Goal: Find contact information: Find contact information

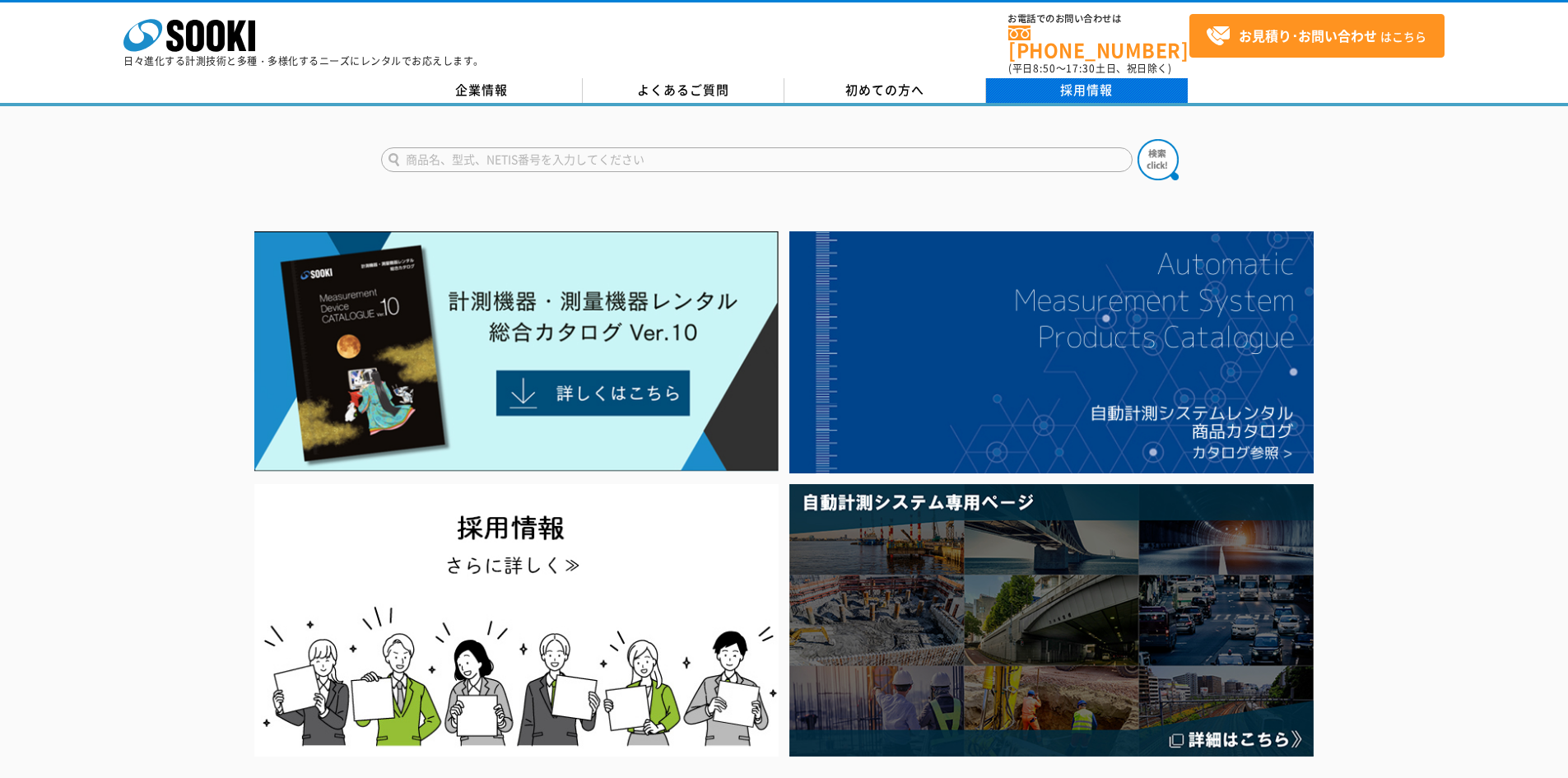
click at [1081, 79] on link "採用情報" at bounding box center [1087, 90] width 202 height 24
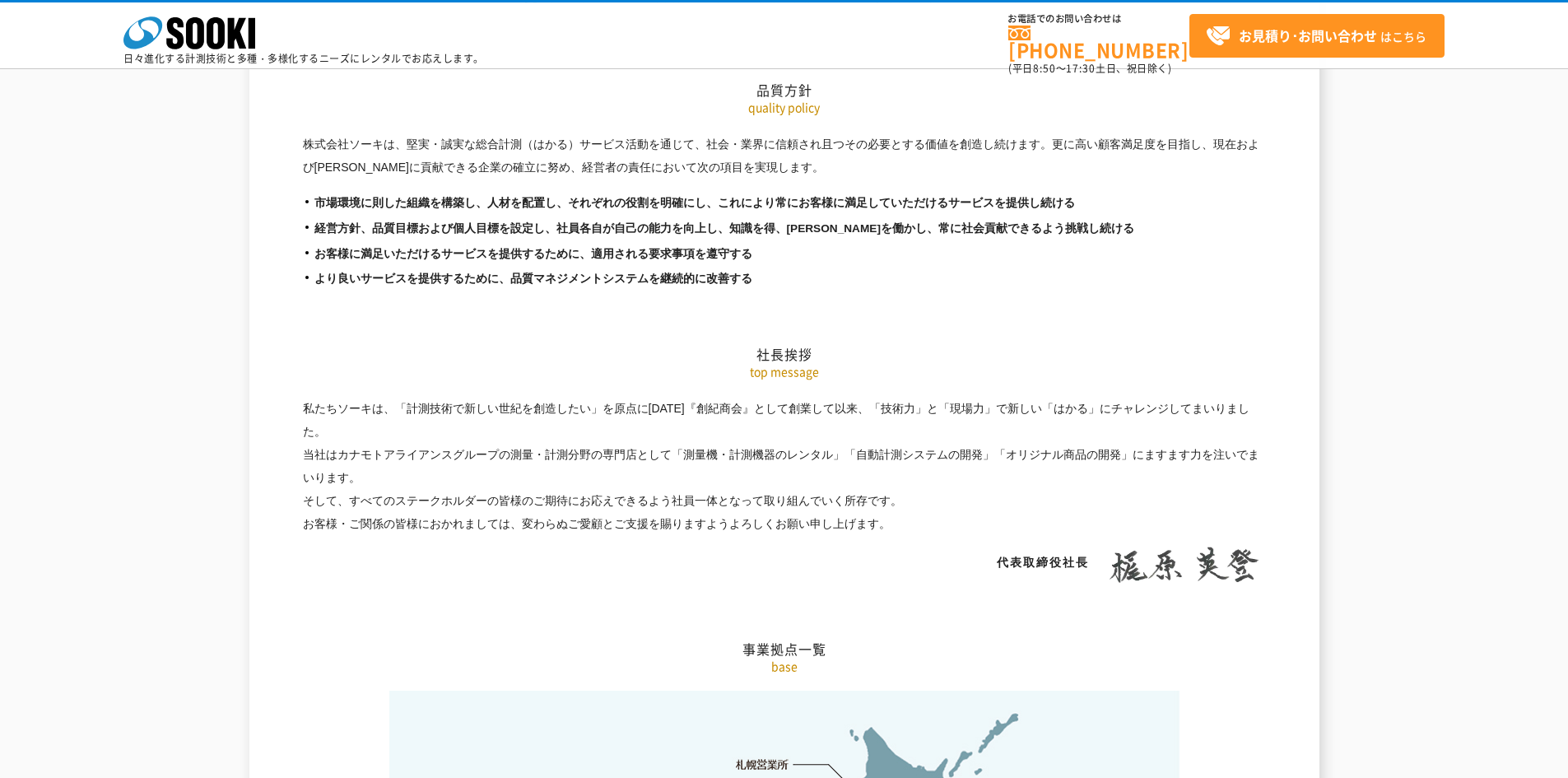
scroll to position [3292, 0]
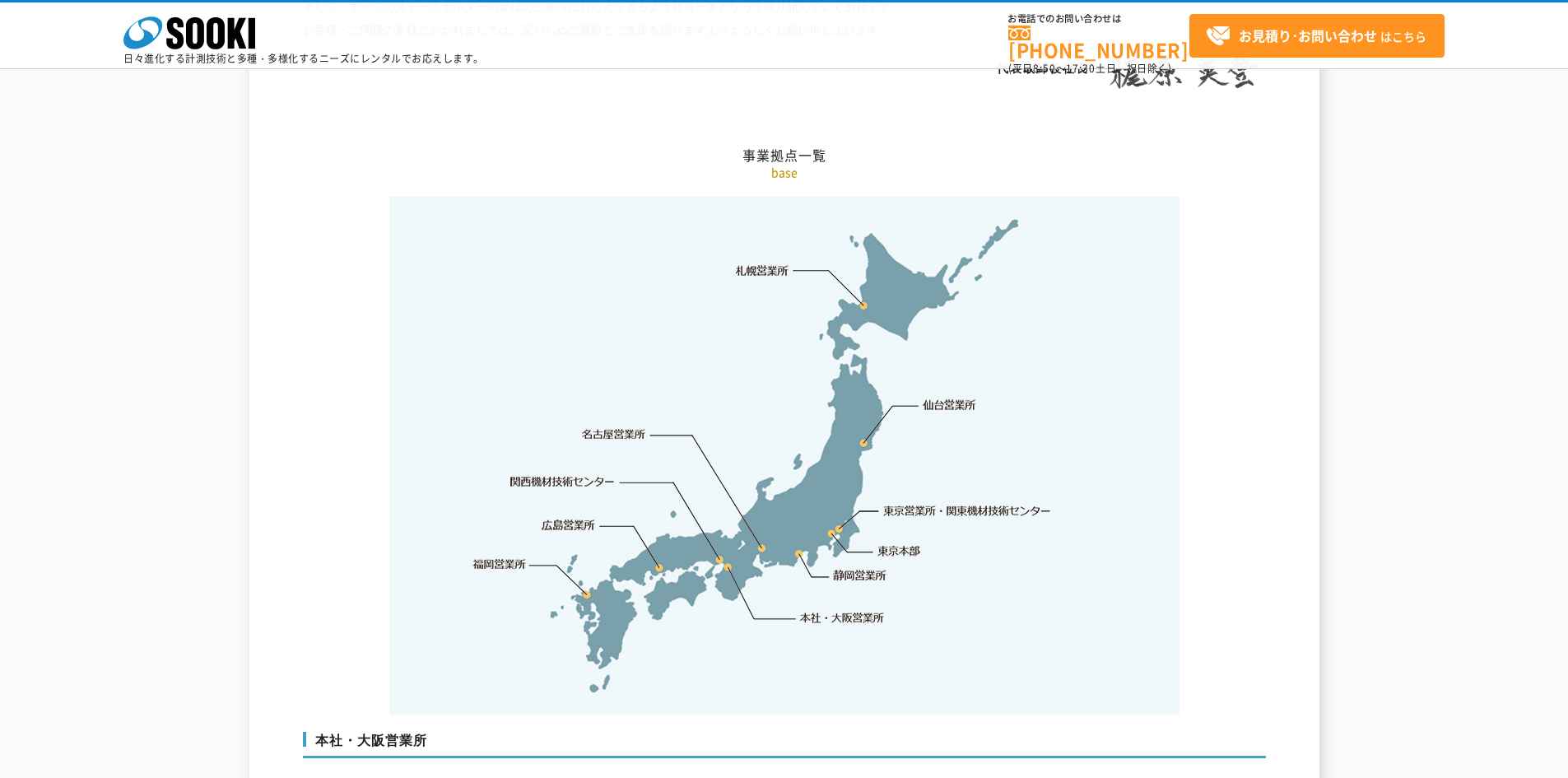
click at [564, 516] on link "広島営業所" at bounding box center [570, 524] width 54 height 17
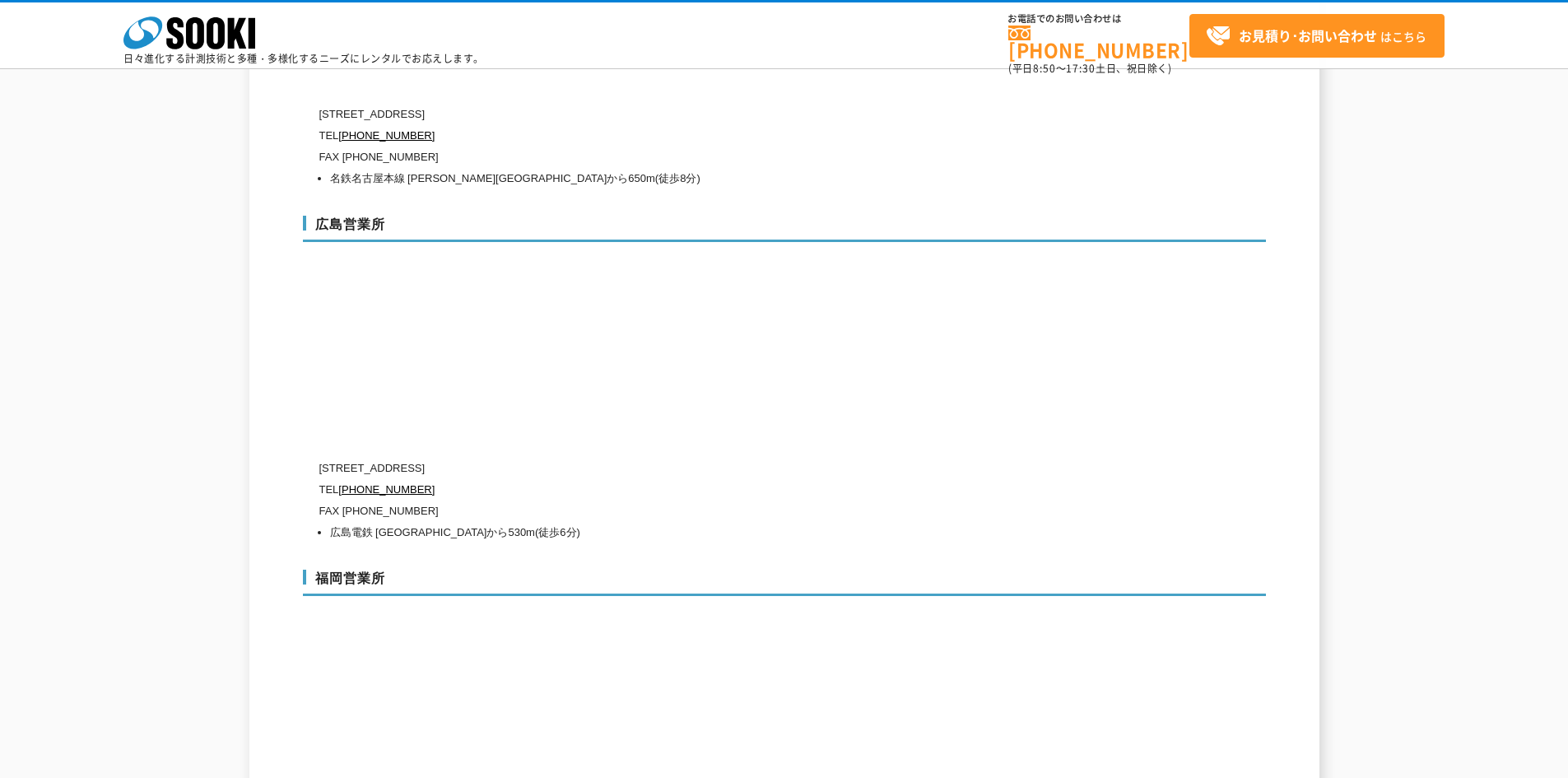
scroll to position [6120, 0]
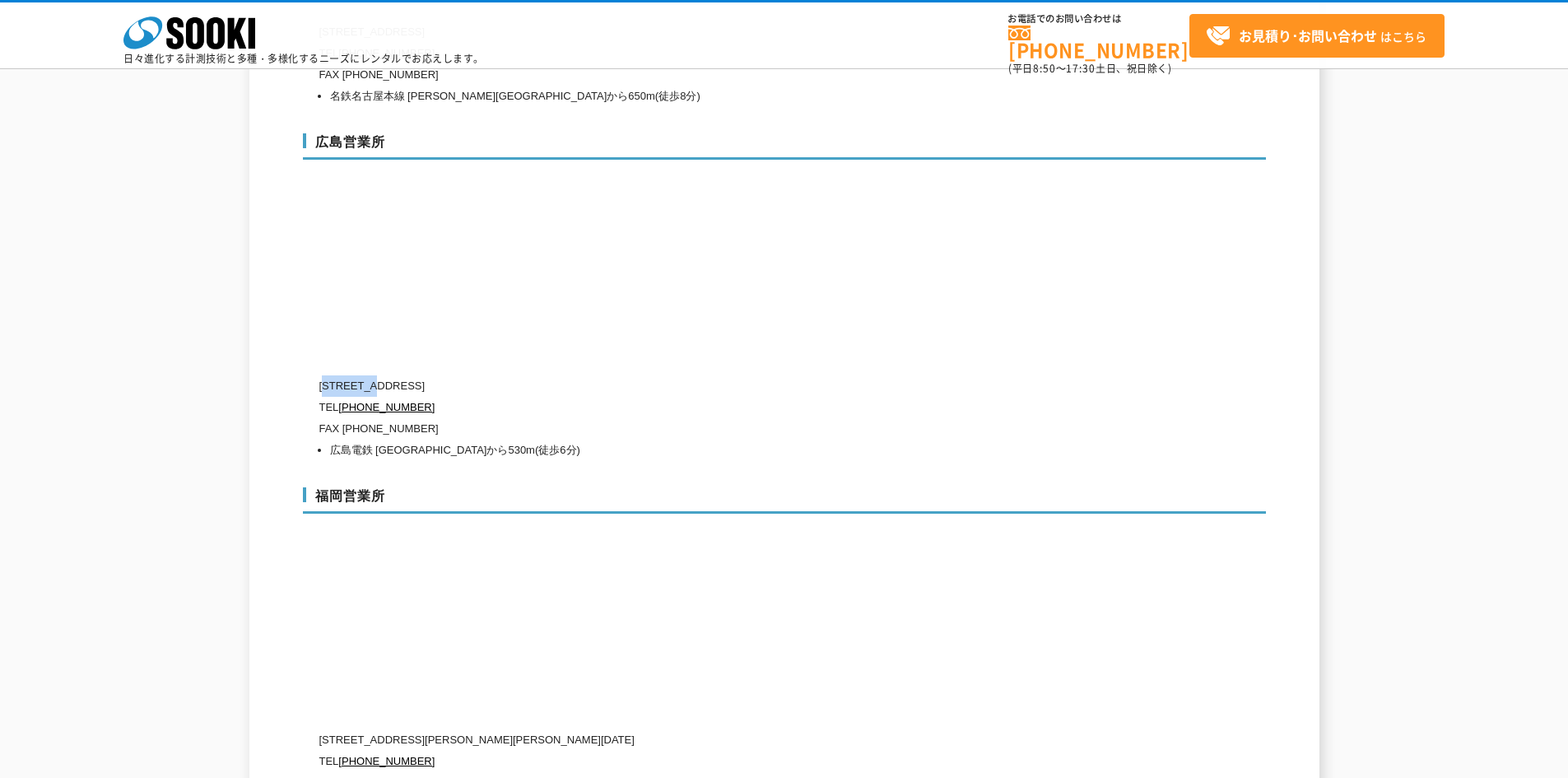
drag, startPoint x: 330, startPoint y: 354, endPoint x: 382, endPoint y: 349, distance: 52.2
click at [382, 376] on p "[STREET_ADDRESS]" at bounding box center [714, 386] width 791 height 22
copy p "733-0037"
drag, startPoint x: 388, startPoint y: 351, endPoint x: 652, endPoint y: 358, distance: 264.1
click at [652, 376] on p "[STREET_ADDRESS]" at bounding box center [714, 386] width 791 height 22
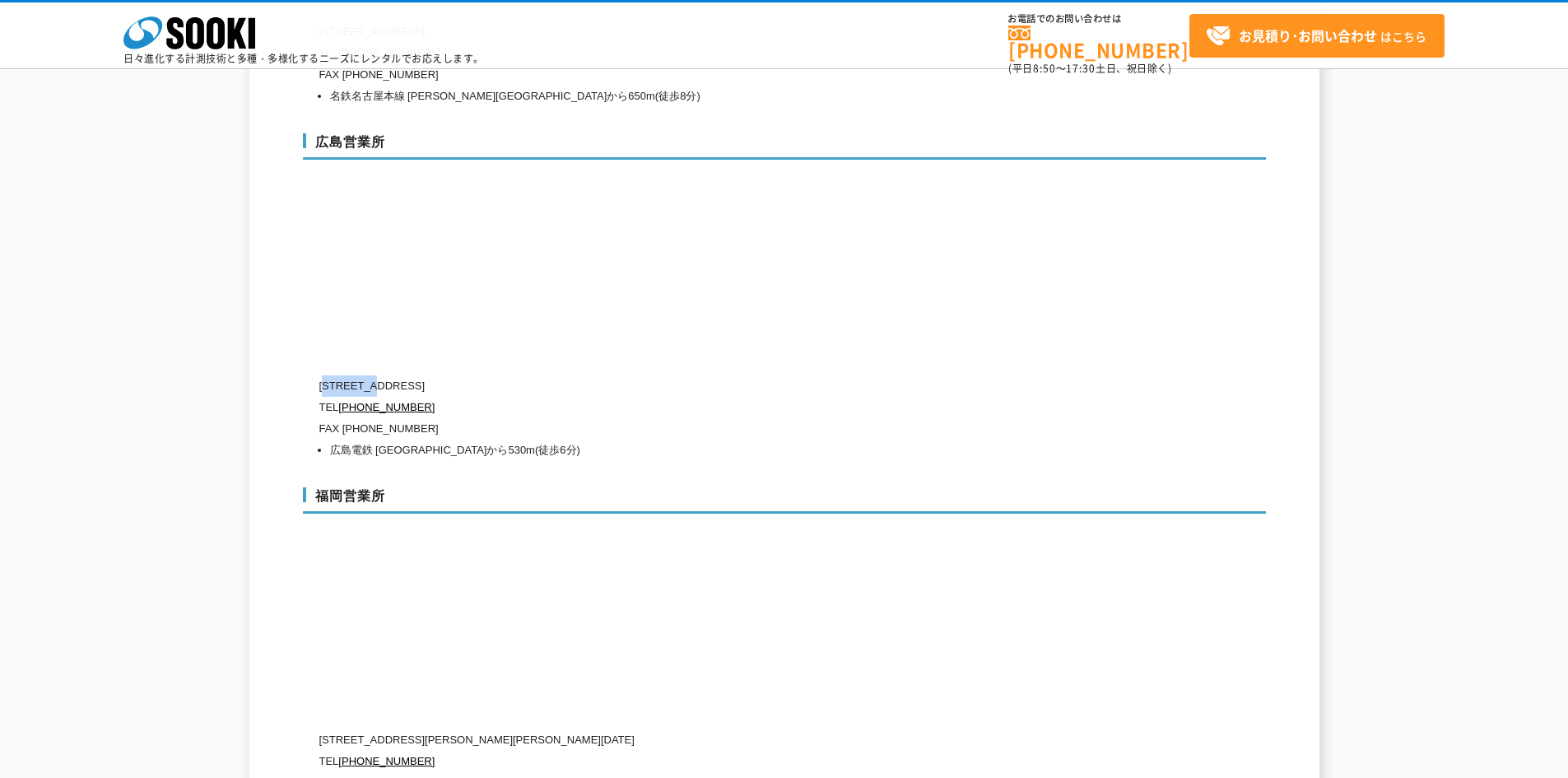
copy p "[STREET_ADDRESS]"
